Goal: Task Accomplishment & Management: Use online tool/utility

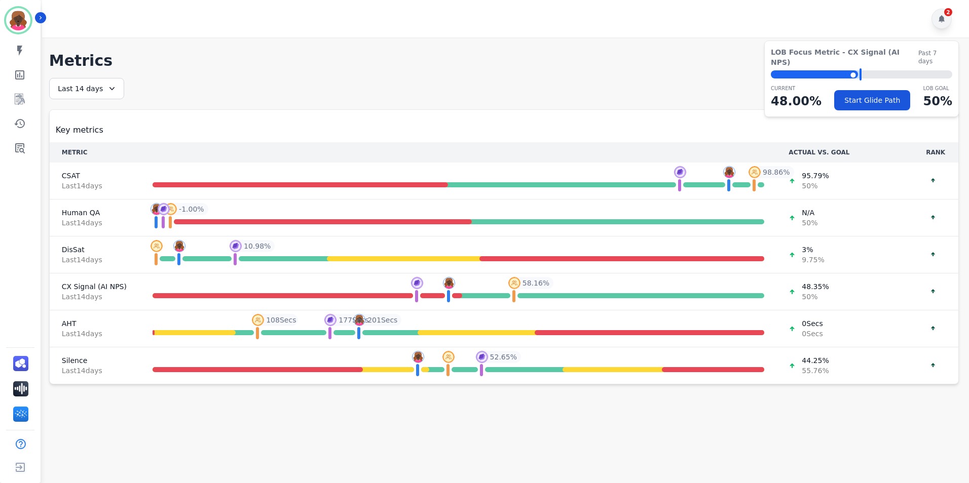
click at [945, 19] on div "2" at bounding box center [941, 19] width 20 height 20
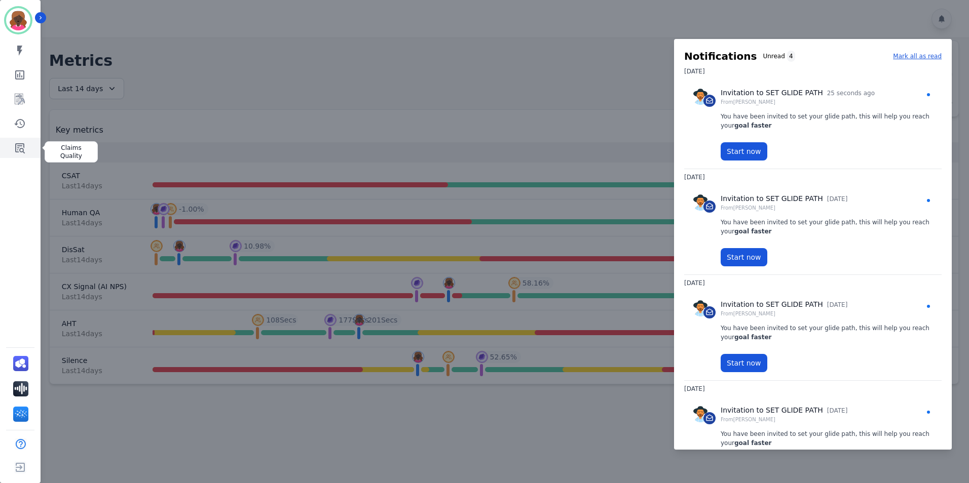
click at [29, 143] on link "Sidebar" at bounding box center [21, 148] width 39 height 20
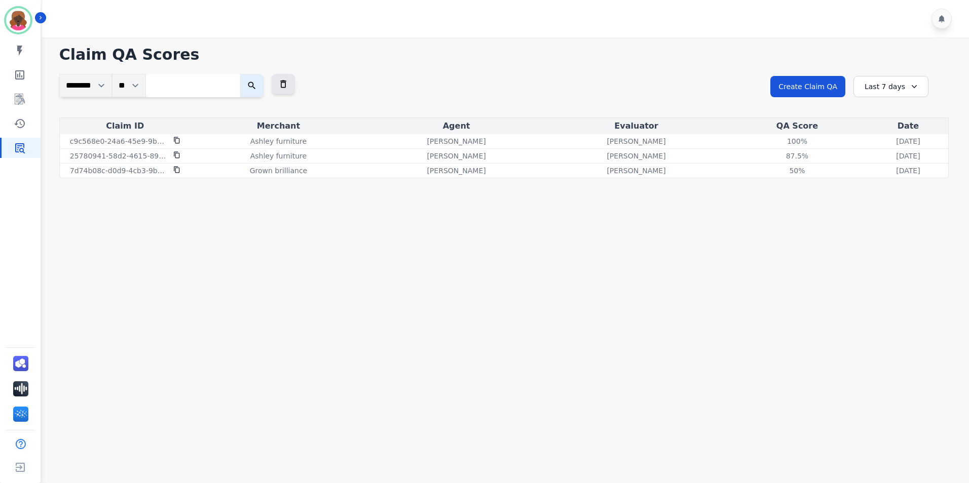
click at [580, 82] on div "**********" at bounding box center [503, 96] width 889 height 44
click at [251, 170] on p "Grown brilliance" at bounding box center [279, 171] width 58 height 10
click at [289, 167] on div "Grown brilliance" at bounding box center [279, 171] width 172 height 10
click at [897, 84] on div "Last 7 days" at bounding box center [890, 86] width 75 height 21
click at [895, 157] on li "Last 14 days" at bounding box center [897, 161] width 51 height 10
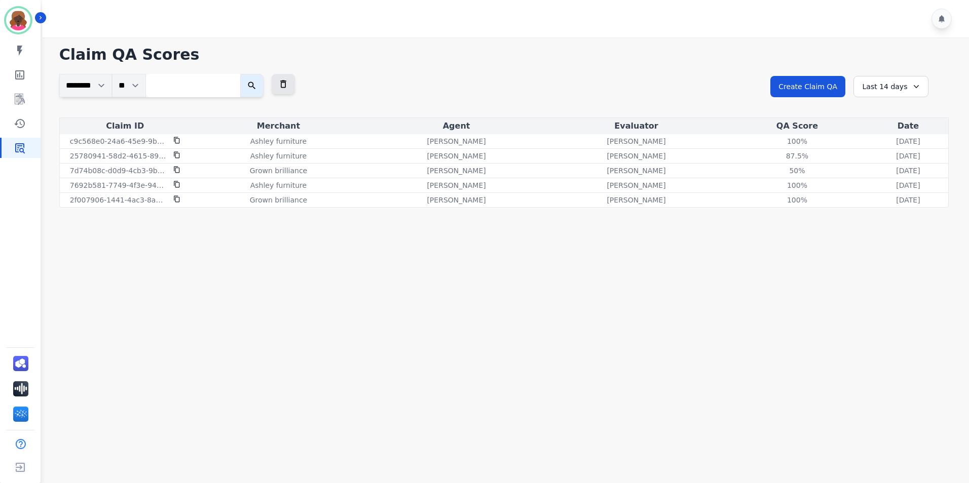
click at [707, 92] on div "**********" at bounding box center [503, 96] width 889 height 44
click at [896, 171] on p "[DATE]" at bounding box center [908, 171] width 24 height 10
click at [269, 169] on p "Grown brilliance" at bounding box center [279, 171] width 58 height 10
click at [263, 172] on p "Grown brilliance" at bounding box center [279, 171] width 58 height 10
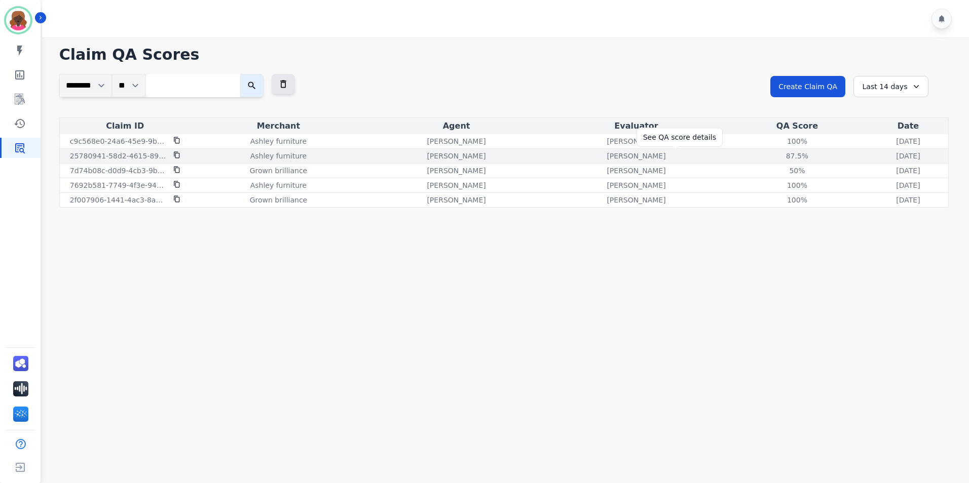
click at [774, 155] on div "87.5%" at bounding box center [797, 156] width 46 height 10
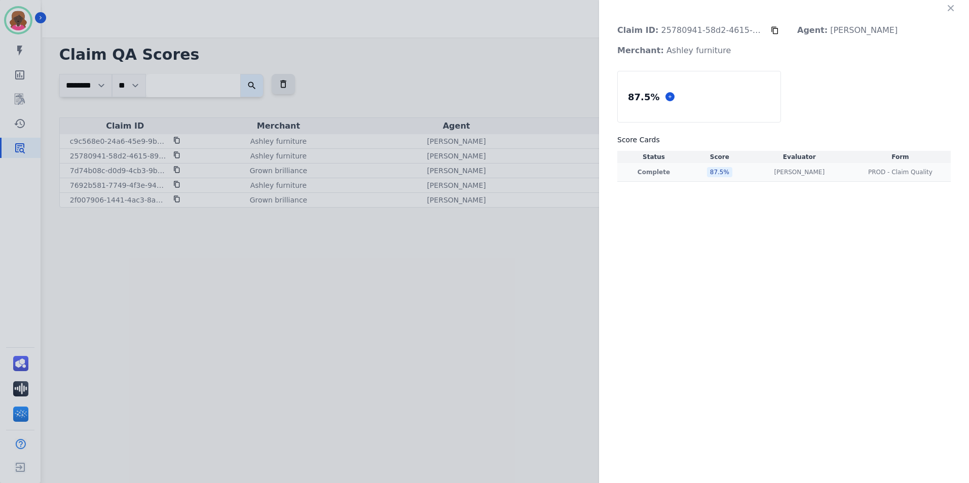
click at [751, 175] on div "[PERSON_NAME] [PERSON_NAME]" at bounding box center [799, 172] width 97 height 8
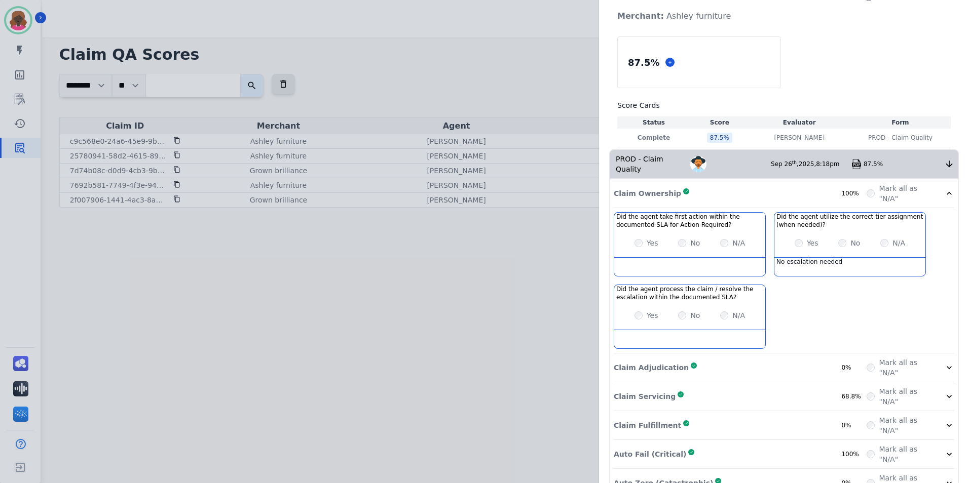
scroll to position [79, 0]
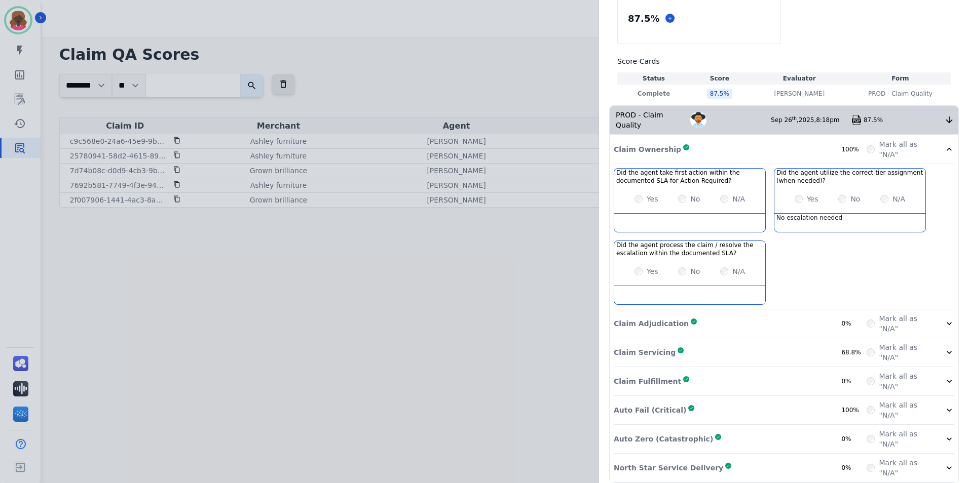
click at [835, 314] on div "Claim Adjudication Complete 0%" at bounding box center [740, 324] width 253 height 20
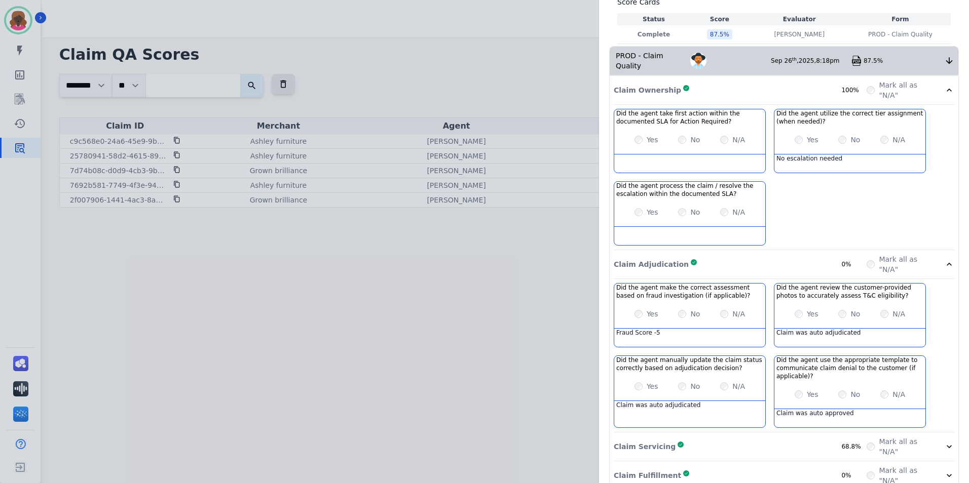
scroll to position [0, 0]
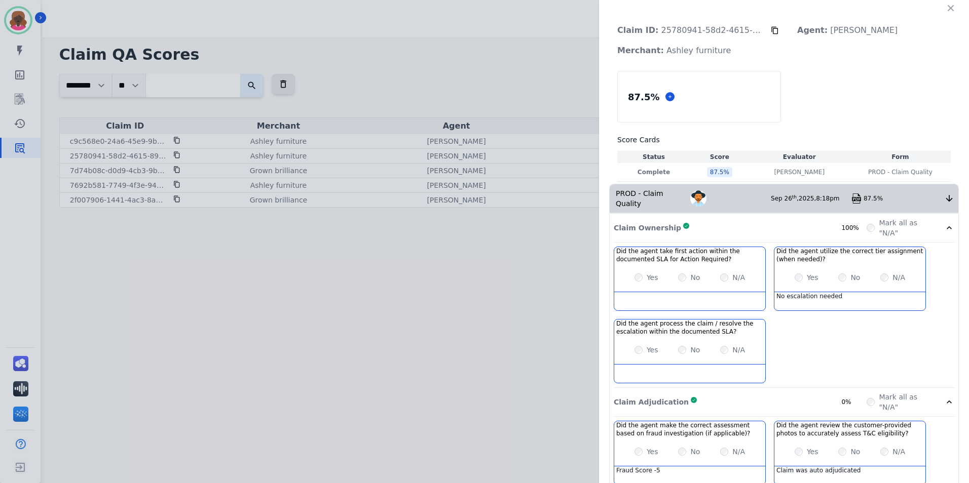
click at [284, 354] on div "Claim ID: 25780941-58d2-4615-89f9-1fa7a5ce3ec6 Agent: [PERSON_NAME]: [PERSON_NA…" at bounding box center [484, 241] width 969 height 483
click at [946, 11] on icon "button" at bounding box center [950, 8] width 10 height 10
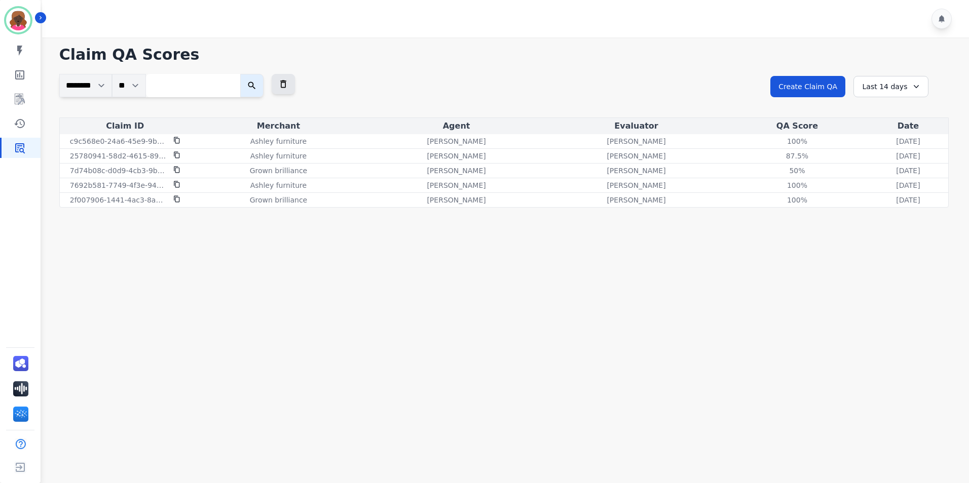
click at [823, 239] on main "**********" at bounding box center [504, 278] width 930 height 483
